Goal: Task Accomplishment & Management: Use online tool/utility

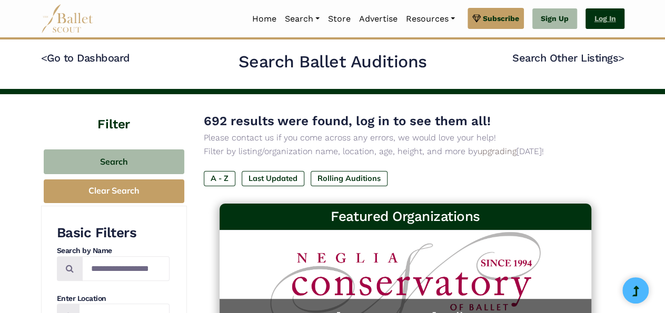
click at [609, 21] on link "Log In" at bounding box center [604, 18] width 38 height 21
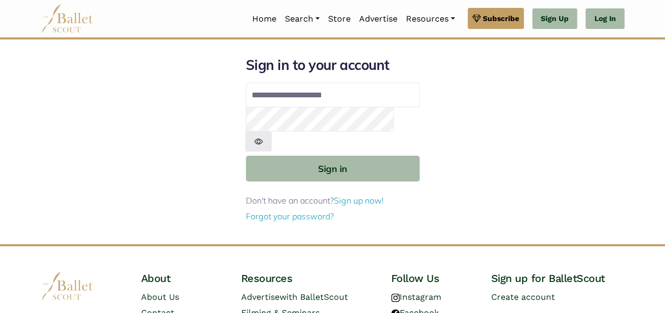
type input "**********"
click at [272, 132] on img at bounding box center [258, 141] width 26 height 19
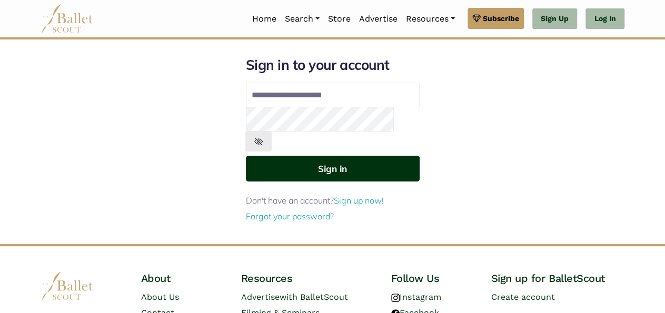
click at [342, 156] on button "Sign in" at bounding box center [333, 169] width 174 height 26
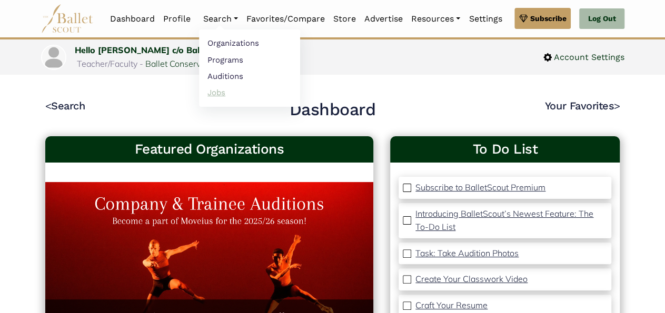
click at [211, 92] on link "Jobs" at bounding box center [249, 92] width 101 height 16
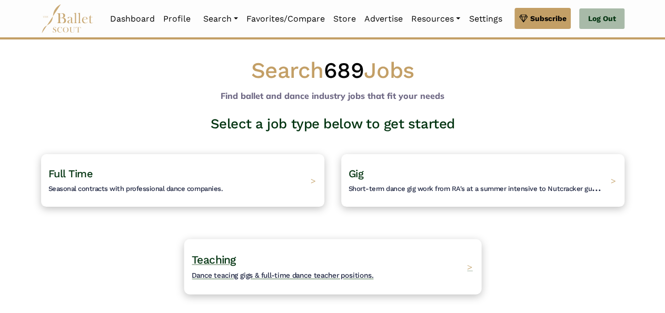
click at [350, 272] on span "Dance teacing gigs & full-time dance teacher positions." at bounding box center [283, 275] width 182 height 8
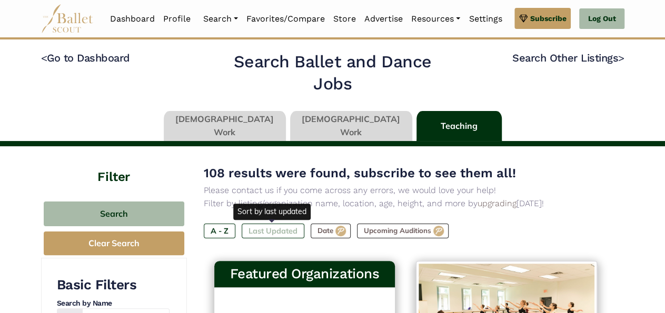
click at [265, 232] on label "Last Updated" at bounding box center [273, 231] width 63 height 15
